Goal: Check status: Check status

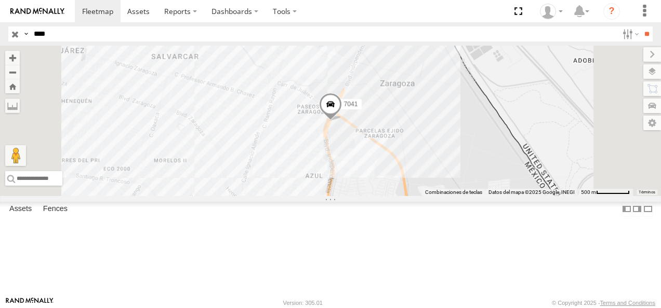
click at [0, 0] on div "[GEOGRAPHIC_DATA] Boulevard [PERSON_NAME] 31.64268 -106.34717 Video" at bounding box center [0, 0] width 0 height 0
click at [0, 0] on div "[GEOGRAPHIC_DATA]" at bounding box center [0, 0] width 0 height 0
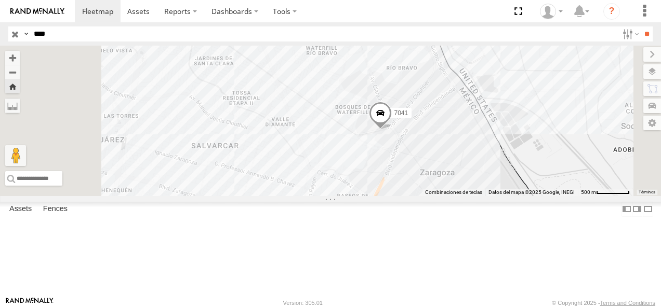
click at [0, 0] on div "7041" at bounding box center [0, 0] width 0 height 0
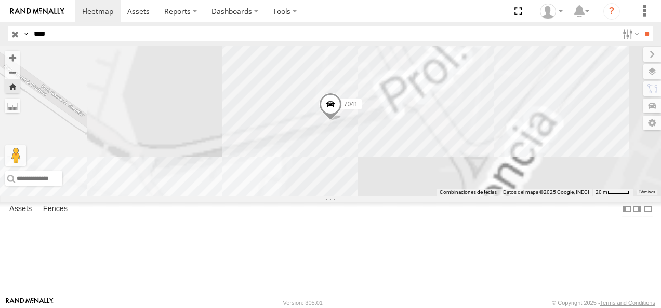
drag, startPoint x: 57, startPoint y: 36, endPoint x: 23, endPoint y: 36, distance: 34.3
click at [23, 36] on div "Search Query Asset ID Asset Label Registration Manufacturer Model VIN Job ID Dr…" at bounding box center [324, 33] width 632 height 15
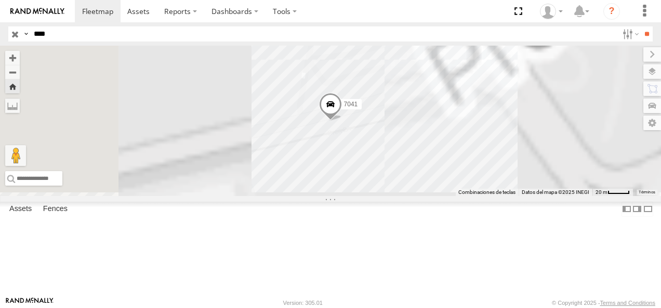
click at [640, 26] on input "**" at bounding box center [646, 33] width 12 height 15
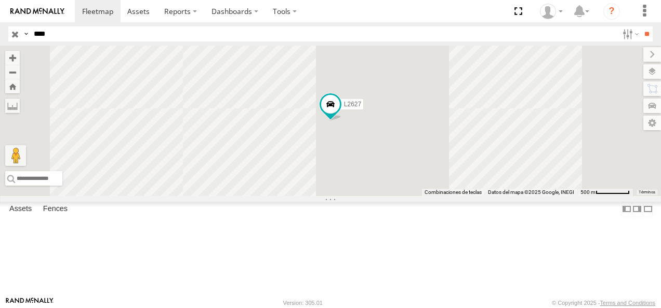
drag, startPoint x: 258, startPoint y: 89, endPoint x: 270, endPoint y: 49, distance: 41.7
click at [270, 49] on main "Para navegar por el mapa con gestos táctiles, tócalo dos veces, mantenlo pulsad…" at bounding box center [330, 171] width 661 height 251
click at [0, 0] on div "FLEX NORTE" at bounding box center [0, 0] width 0 height 0
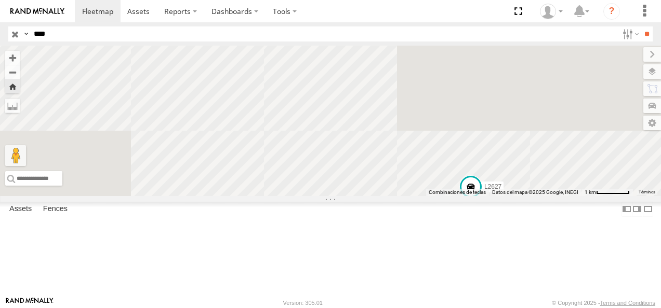
drag, startPoint x: 415, startPoint y: 204, endPoint x: 536, endPoint y: 237, distance: 125.5
click at [536, 196] on div "L2627" at bounding box center [330, 121] width 661 height 151
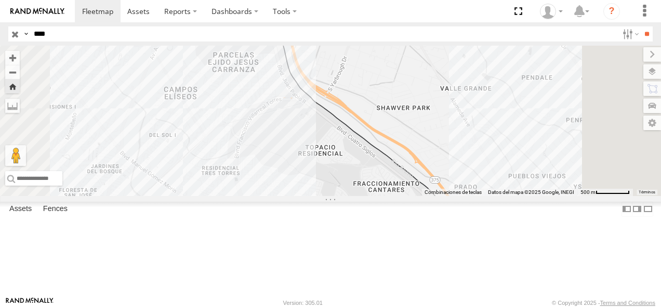
click at [361, 133] on div at bounding box center [330, 121] width 661 height 151
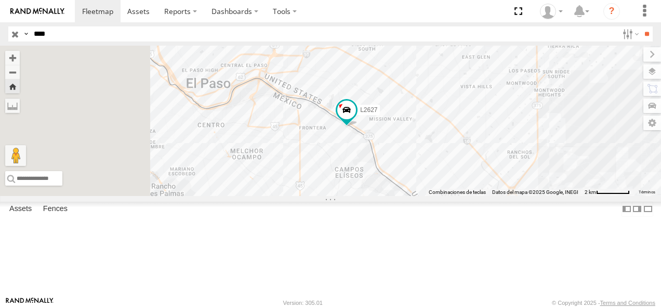
drag, startPoint x: 370, startPoint y: 154, endPoint x: 469, endPoint y: 216, distance: 117.3
click at [469, 196] on div "L2627" at bounding box center [330, 121] width 661 height 151
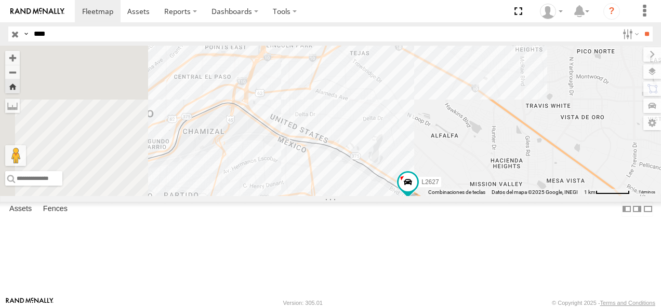
drag, startPoint x: 433, startPoint y: 166, endPoint x: 469, endPoint y: 266, distance: 106.1
click at [469, 196] on div "L2627" at bounding box center [330, 121] width 661 height 151
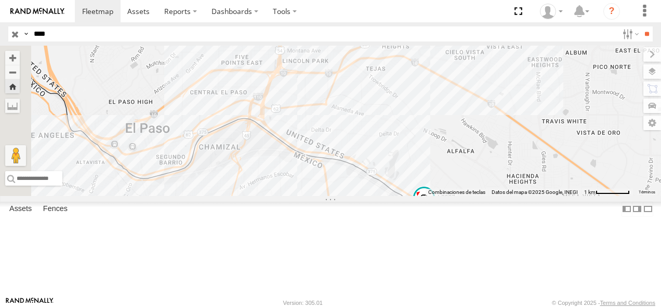
drag, startPoint x: 444, startPoint y: 210, endPoint x: 436, endPoint y: 186, distance: 25.5
click at [436, 186] on div "L2627" at bounding box center [330, 121] width 661 height 151
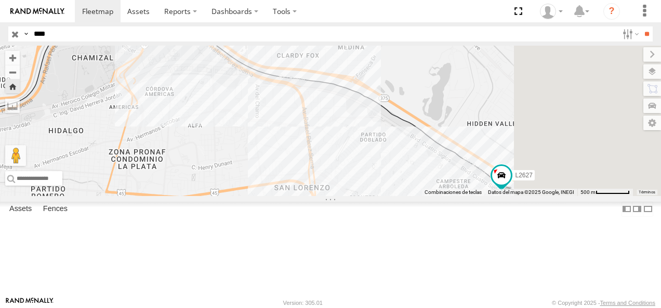
drag, startPoint x: 452, startPoint y: 231, endPoint x: 411, endPoint y: 129, distance: 109.6
click at [411, 129] on div "L2627" at bounding box center [330, 121] width 661 height 151
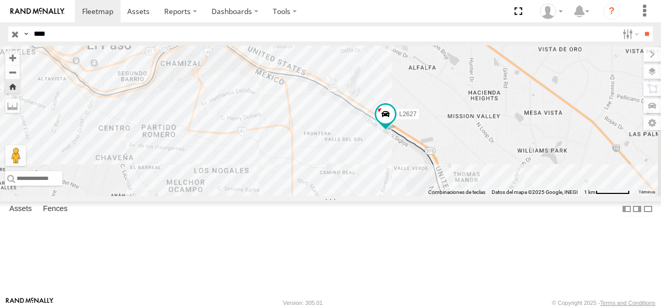
drag, startPoint x: 449, startPoint y: 204, endPoint x: 427, endPoint y: 205, distance: 21.8
click at [428, 196] on div "L2627" at bounding box center [330, 121] width 661 height 151
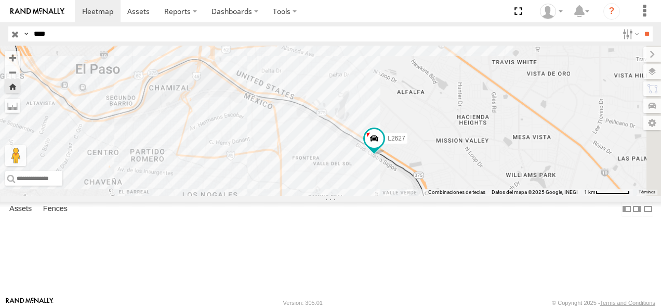
drag, startPoint x: 421, startPoint y: 172, endPoint x: 430, endPoint y: 224, distance: 52.8
click at [430, 196] on div "L2627" at bounding box center [330, 121] width 661 height 151
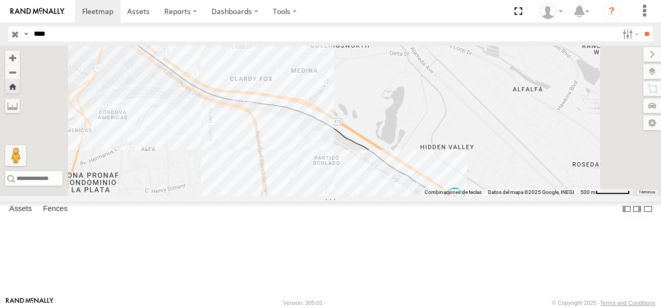
drag, startPoint x: 430, startPoint y: 224, endPoint x: 417, endPoint y: 194, distance: 32.3
click at [417, 194] on div "L2627" at bounding box center [330, 121] width 661 height 151
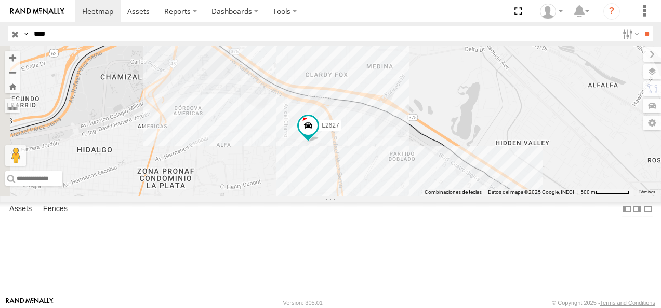
drag, startPoint x: 81, startPoint y: 36, endPoint x: -2, endPoint y: 39, distance: 83.1
click at [0, 39] on html at bounding box center [330, 154] width 661 height 308
click at [640, 26] on input "**" at bounding box center [646, 33] width 12 height 15
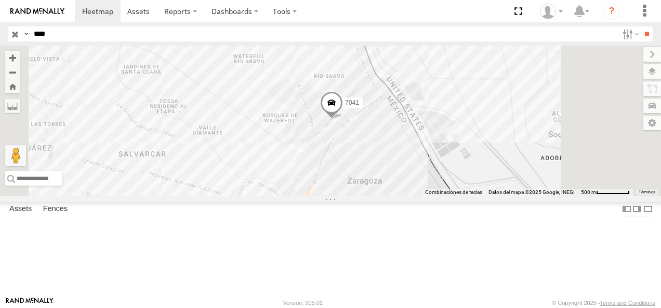
click at [0, 0] on div "7041" at bounding box center [0, 0] width 0 height 0
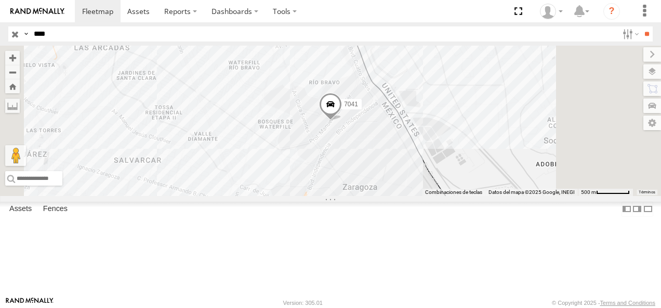
click at [0, 0] on div "[GEOGRAPHIC_DATA]" at bounding box center [0, 0] width 0 height 0
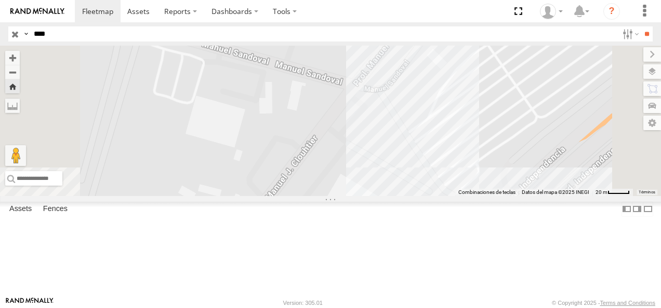
click at [0, 0] on div "[GEOGRAPHIC_DATA] PUNTO K9 ZARAGOZA SERVICIO INTERNACIONAL DE ENLACE TERRESTRE …" at bounding box center [0, 0] width 0 height 0
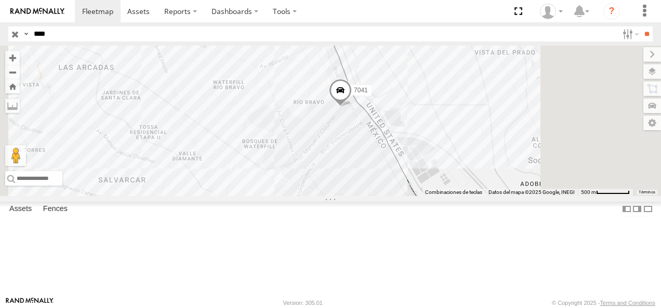
drag, startPoint x: 15, startPoint y: 35, endPoint x: 5, endPoint y: 35, distance: 9.4
click at [6, 35] on header "Search Query Asset ID Asset Label Registration Manufacturer Model VIN Job ID" at bounding box center [330, 33] width 661 height 23
click at [640, 26] on input "**" at bounding box center [646, 33] width 12 height 15
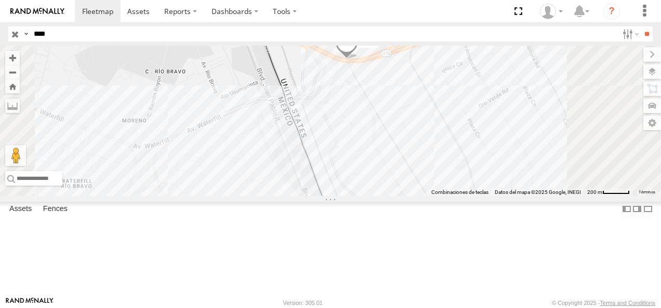
click at [358, 60] on span at bounding box center [346, 46] width 23 height 28
click at [342, 31] on link at bounding box center [328, 26] width 26 height 10
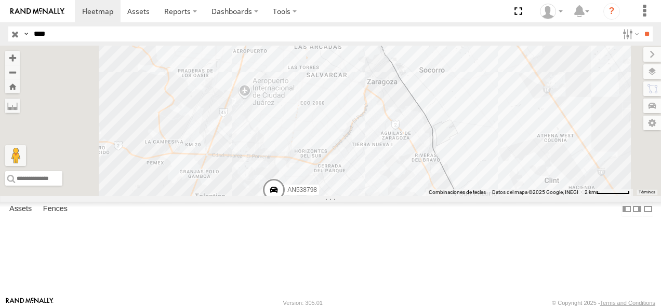
drag, startPoint x: 75, startPoint y: 35, endPoint x: -2, endPoint y: 31, distance: 77.0
click at [0, 31] on html at bounding box center [330, 154] width 661 height 308
type input "****"
click at [640, 26] on input "**" at bounding box center [646, 33] width 12 height 15
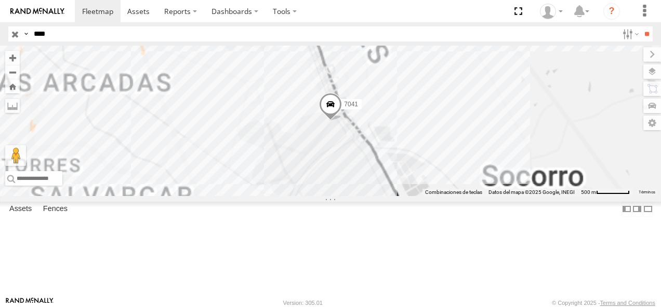
click at [0, 0] on div "7041" at bounding box center [0, 0] width 0 height 0
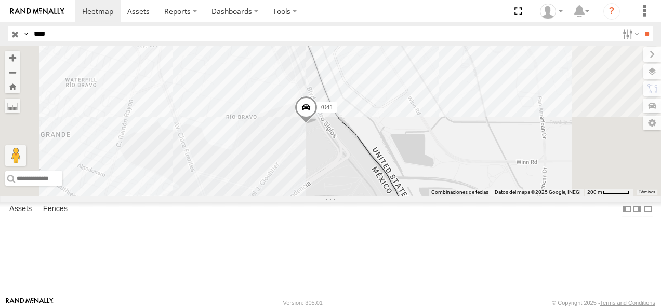
drag, startPoint x: 472, startPoint y: 179, endPoint x: 420, endPoint y: 236, distance: 76.9
click at [421, 196] on div "7041" at bounding box center [330, 121] width 661 height 151
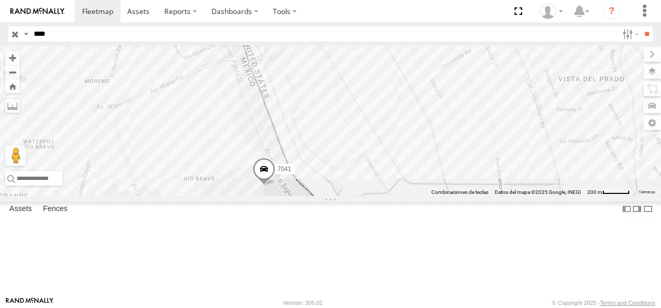
drag, startPoint x: 433, startPoint y: 203, endPoint x: 438, endPoint y: 221, distance: 19.4
click at [438, 196] on div "7041" at bounding box center [330, 121] width 661 height 151
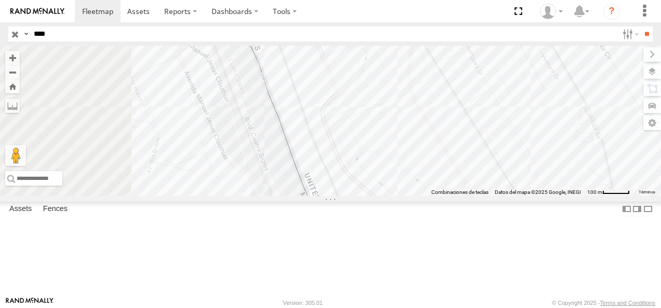
drag, startPoint x: 355, startPoint y: 146, endPoint x: 409, endPoint y: 209, distance: 82.9
click at [409, 196] on div "7041" at bounding box center [330, 121] width 661 height 151
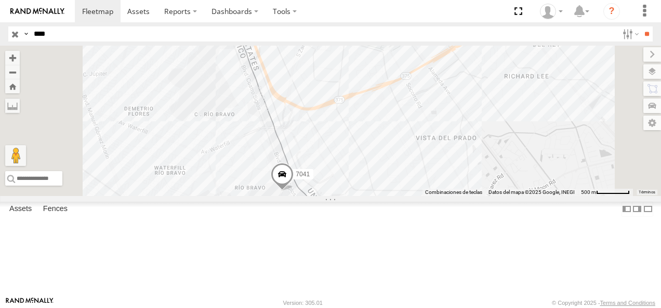
click at [293, 192] on span at bounding box center [282, 178] width 23 height 28
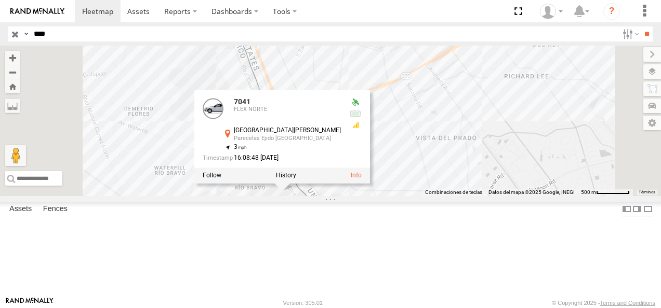
click at [308, 188] on div "7041 [GEOGRAPHIC_DATA][PERSON_NAME] 31.66227 , -106.33664 3 16:08:48 [DATE]" at bounding box center [330, 121] width 661 height 151
